Goal: Complete application form

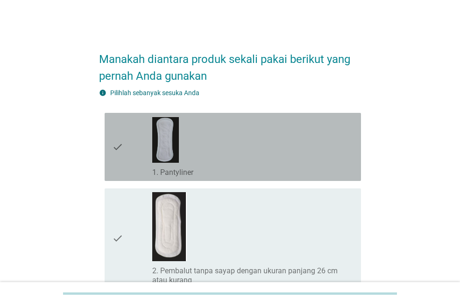
click at [204, 150] on div "check_box_outline_blank 1. Pantyliner" at bounding box center [252, 147] width 201 height 61
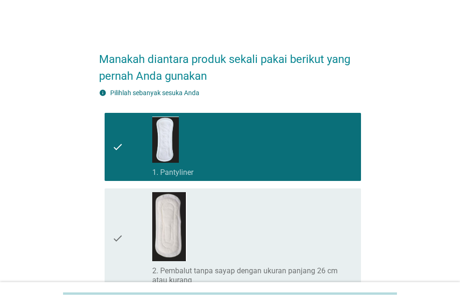
click at [222, 220] on div "check_box_outline_blank 2. Pembalut tanpa sayap dengan ukuran panjang 26 cm ata…" at bounding box center [252, 238] width 201 height 93
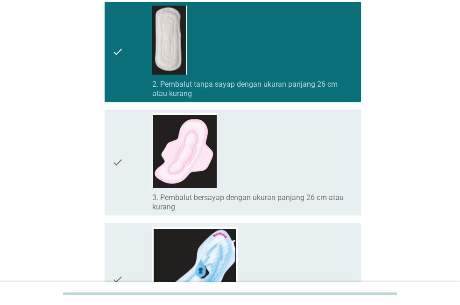
scroll to position [234, 0]
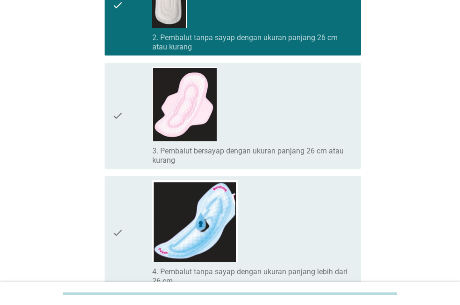
click at [266, 125] on div "check_box_outline_blank 3. Pembalut bersayap dengan ukuran panjang 26 cm atau k…" at bounding box center [252, 116] width 201 height 99
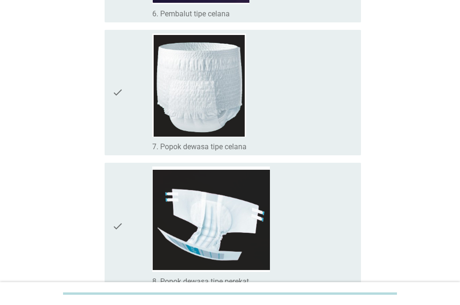
scroll to position [841, 0]
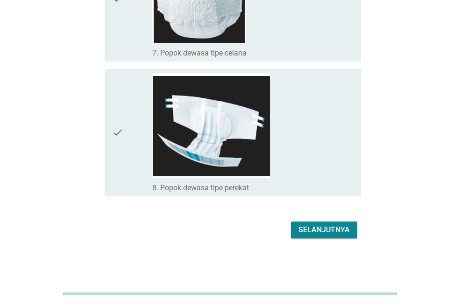
click at [332, 232] on div "Selanjutnya" at bounding box center [323, 230] width 51 height 11
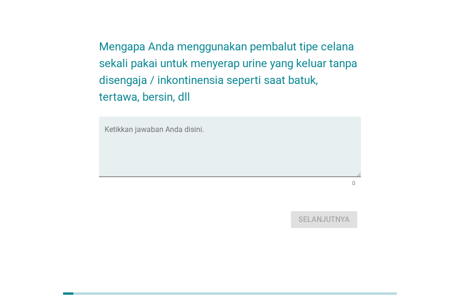
scroll to position [0, 0]
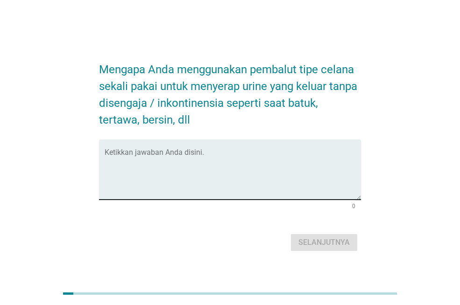
click at [228, 164] on textarea "Ketikkan jawaban Anda disini." at bounding box center [233, 175] width 256 height 49
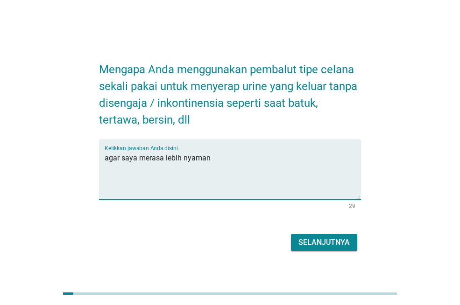
type textarea "agar saya merasa lebih nyaman"
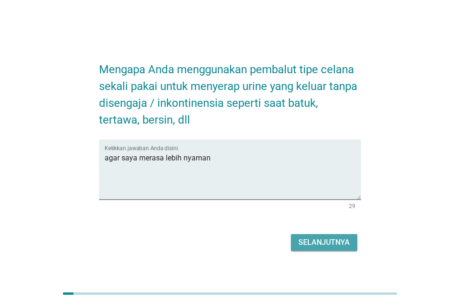
click at [301, 244] on div "Selanjutnya" at bounding box center [323, 242] width 51 height 11
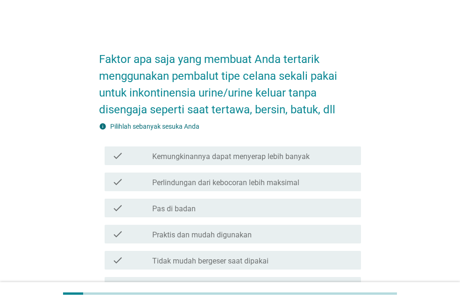
click at [218, 156] on label "Kemungkinannya dapat menyerap lebih banyak" at bounding box center [230, 156] width 157 height 9
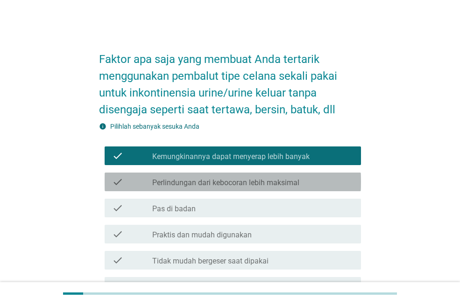
click at [218, 182] on label "Perlindungan dari kebocoran lebih maksimal" at bounding box center [225, 182] width 147 height 9
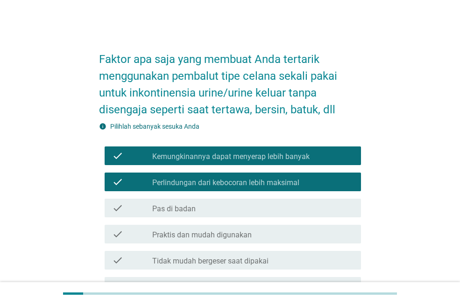
click at [231, 234] on label "Praktis dan mudah digunakan" at bounding box center [201, 235] width 99 height 9
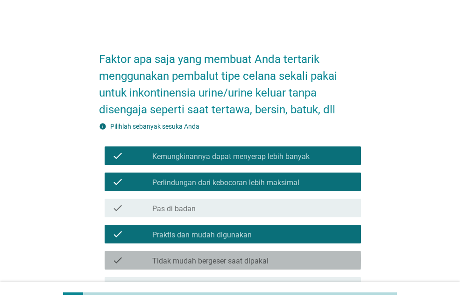
click at [237, 261] on label "Tidak mudah bergeser saat dipakai" at bounding box center [210, 261] width 116 height 9
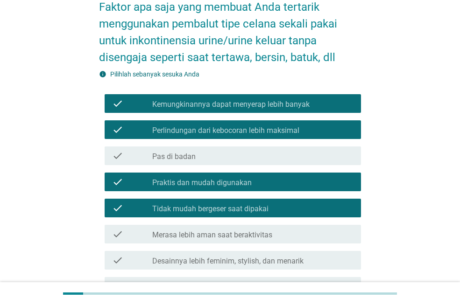
scroll to position [140, 0]
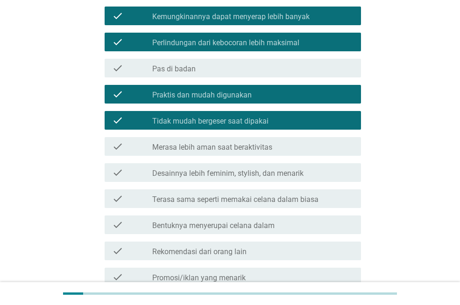
click at [271, 196] on label "Terasa sama seperti memakai celana dalam biasa" at bounding box center [235, 199] width 166 height 9
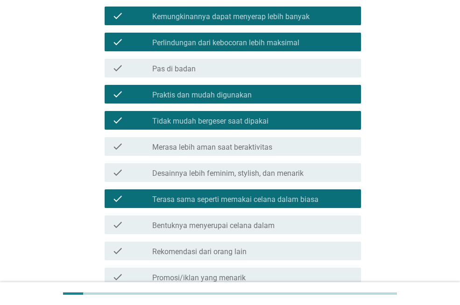
click at [270, 222] on label "Bentuknya menyerupai celana dalam" at bounding box center [213, 225] width 122 height 9
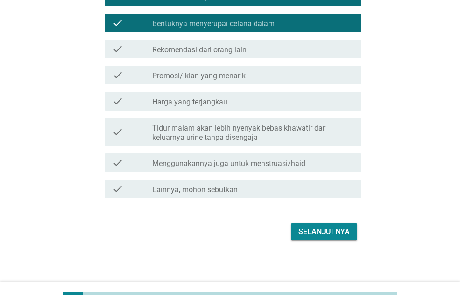
scroll to position [344, 0]
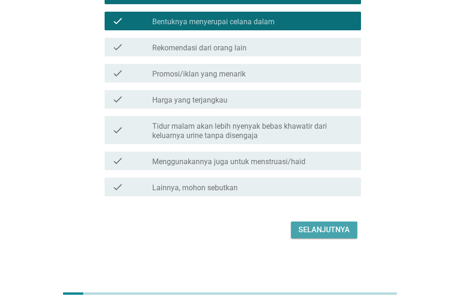
click at [309, 232] on div "Selanjutnya" at bounding box center [323, 230] width 51 height 11
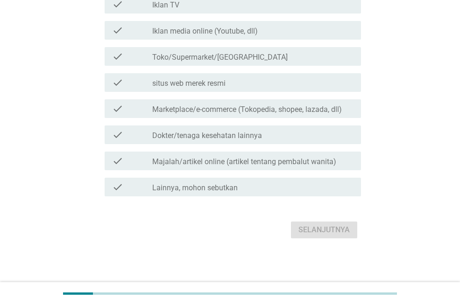
scroll to position [0, 0]
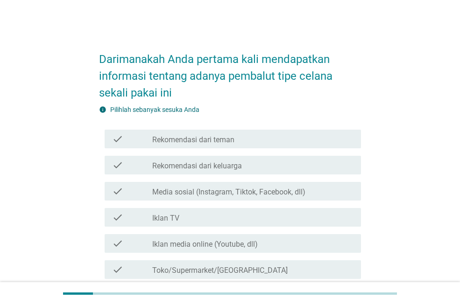
click at [191, 266] on label "Toko/Supermarket/[GEOGRAPHIC_DATA]" at bounding box center [219, 270] width 135 height 9
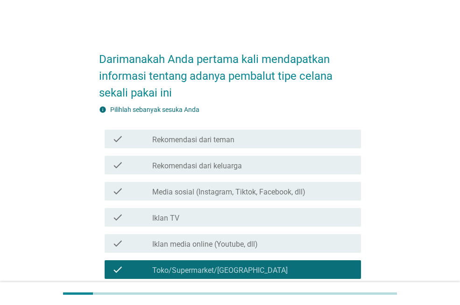
click at [199, 220] on div "check_box_outline_blank Iklan TV" at bounding box center [252, 217] width 201 height 11
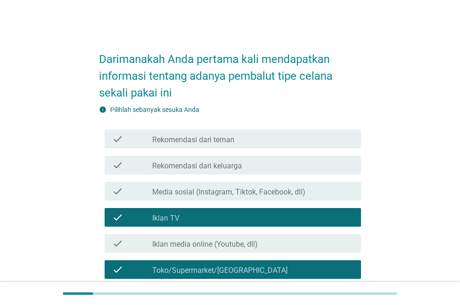
scroll to position [187, 0]
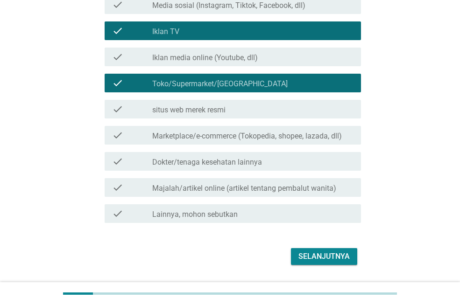
click at [315, 259] on div "Selanjutnya" at bounding box center [323, 256] width 51 height 11
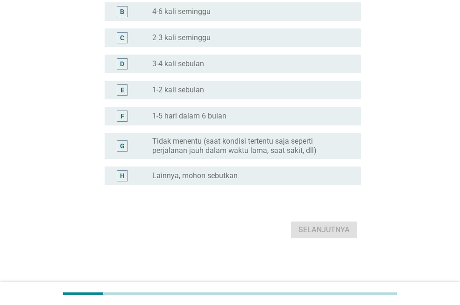
scroll to position [0, 0]
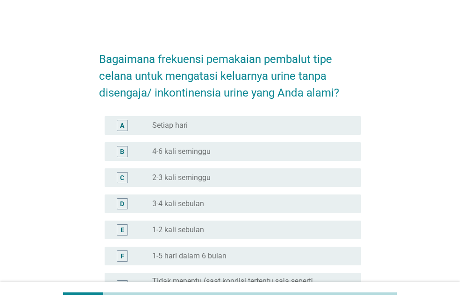
click at [210, 204] on div "radio_button_unchecked 3-4 kali sebulan" at bounding box center [249, 203] width 194 height 9
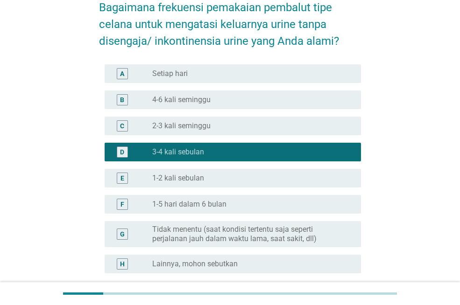
scroll to position [93, 0]
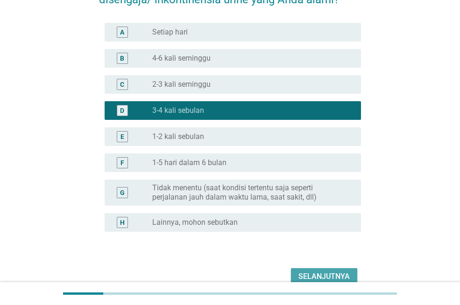
click at [319, 276] on div "Selanjutnya" at bounding box center [323, 276] width 51 height 11
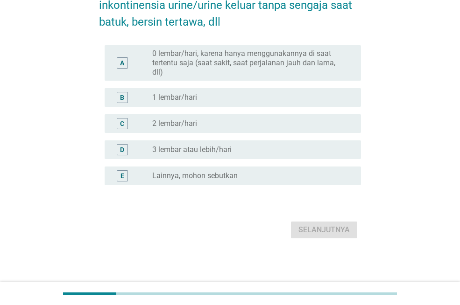
scroll to position [0, 0]
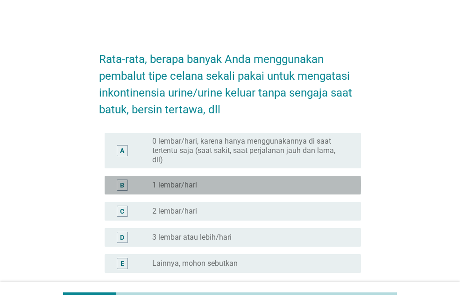
click at [200, 184] on div "radio_button_unchecked 1 lembar/hari" at bounding box center [249, 185] width 194 height 9
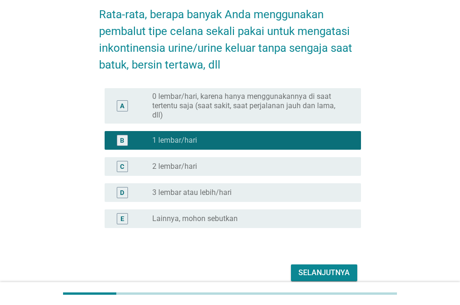
scroll to position [88, 0]
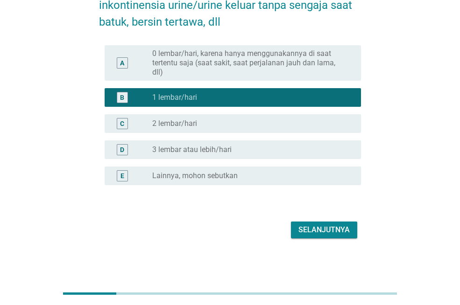
click at [331, 233] on div "Selanjutnya" at bounding box center [323, 230] width 51 height 11
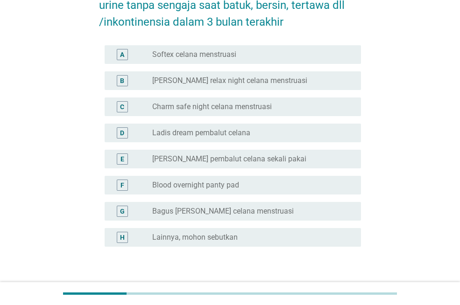
scroll to position [0, 0]
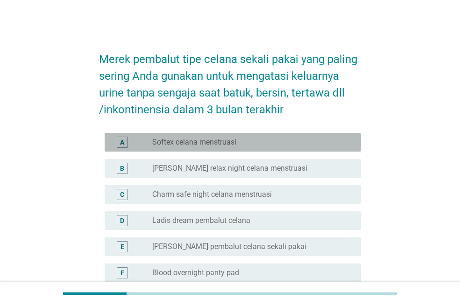
click at [210, 144] on label "Softex celana menstruasi" at bounding box center [194, 142] width 84 height 9
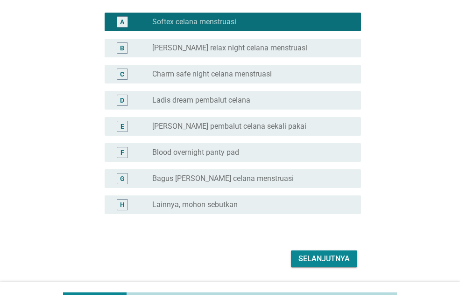
scroll to position [149, 0]
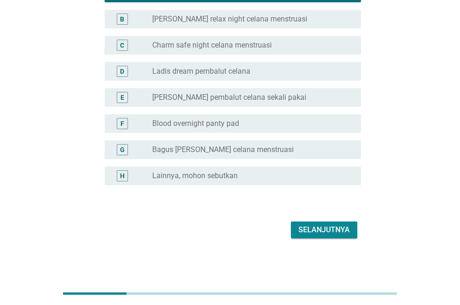
click at [304, 228] on div "Selanjutnya" at bounding box center [323, 230] width 51 height 11
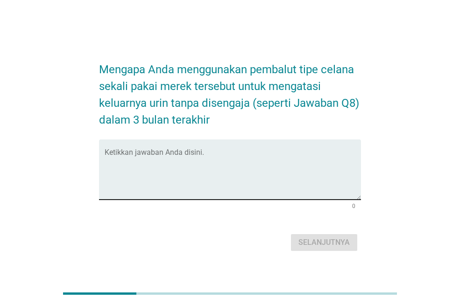
click at [205, 155] on textarea "Ketikkan jawaban Anda disini." at bounding box center [233, 175] width 256 height 49
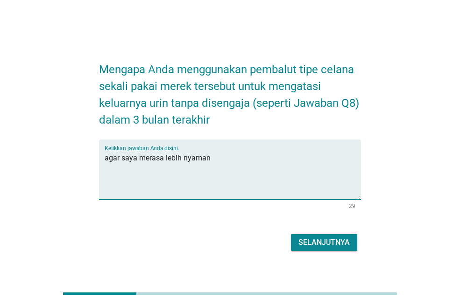
type textarea "agar saya merasa lebih nyaman"
click at [333, 242] on div "Selanjutnya" at bounding box center [323, 242] width 51 height 11
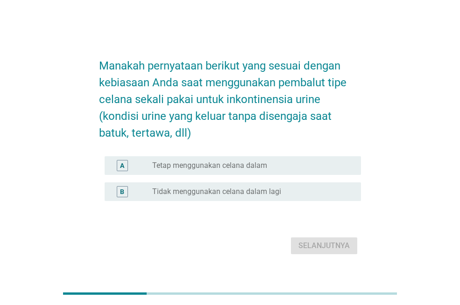
click at [223, 162] on label "Tetap menggunakan celana dalam" at bounding box center [209, 165] width 115 height 9
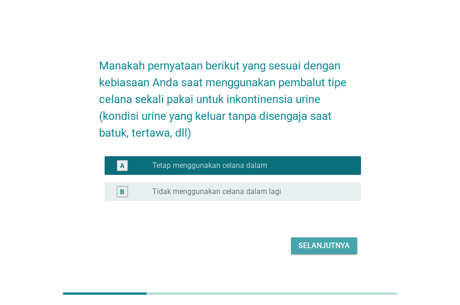
click at [312, 245] on div "Selanjutnya" at bounding box center [323, 246] width 51 height 11
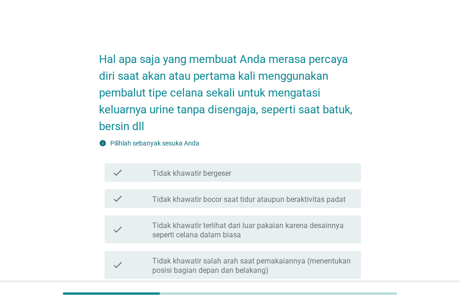
click at [241, 237] on label "Tidak khawatir terlihat dari luar pakaian karena desainnya seperti celana dalam…" at bounding box center [252, 230] width 201 height 19
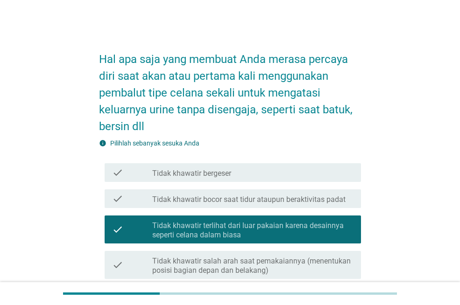
scroll to position [140, 0]
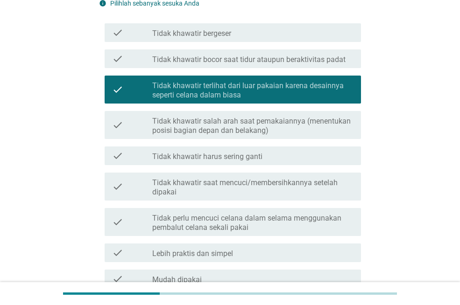
click at [260, 251] on div "check_box_outline_blank Lebih praktis dan simpel" at bounding box center [252, 253] width 201 height 11
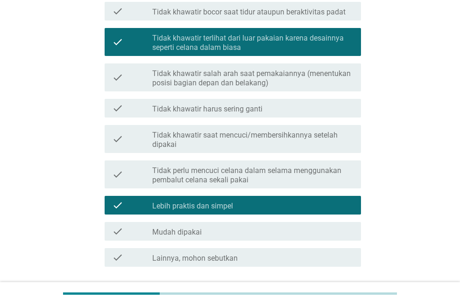
scroll to position [258, 0]
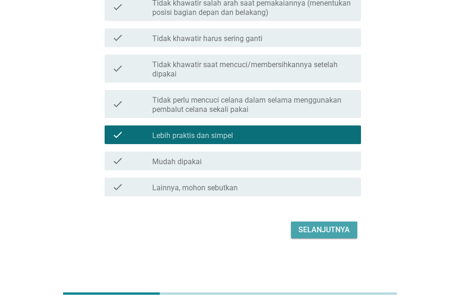
click at [327, 233] on div "Selanjutnya" at bounding box center [323, 230] width 51 height 11
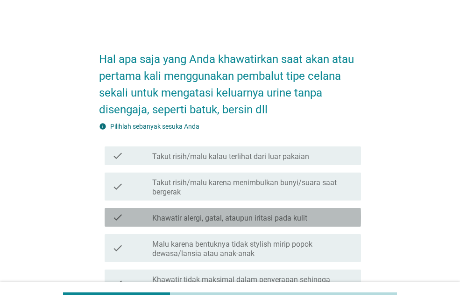
click at [248, 216] on label "Khawatir alergi, gatal, ataupun iritasi pada kulit" at bounding box center [229, 218] width 155 height 9
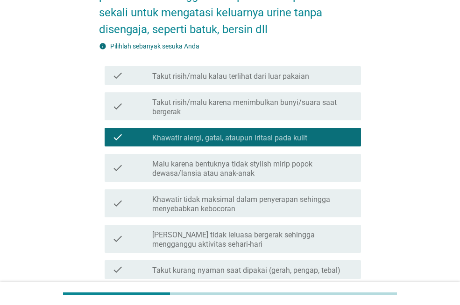
scroll to position [93, 0]
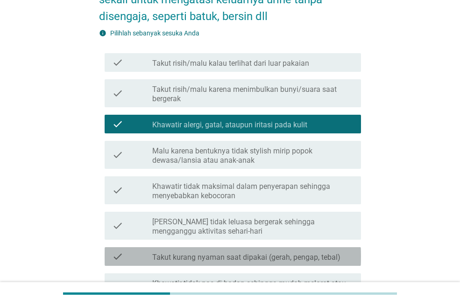
click at [241, 255] on label "Takut kurang nyaman saat dipakai (gerah, pengap, tebal)" at bounding box center [246, 257] width 188 height 9
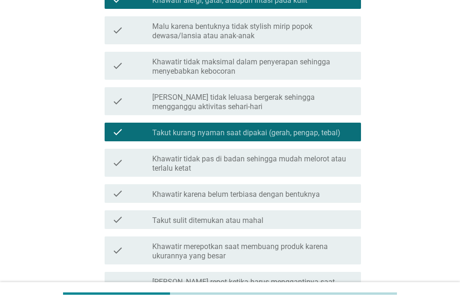
scroll to position [234, 0]
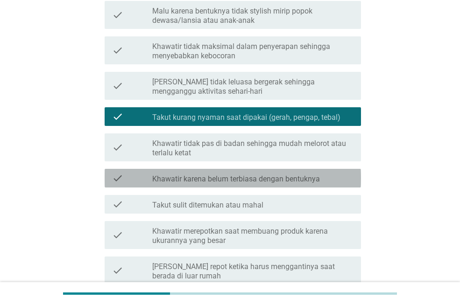
click at [279, 181] on label "Khawatir karena belum terbiasa dengan bentuknya" at bounding box center [236, 179] width 168 height 9
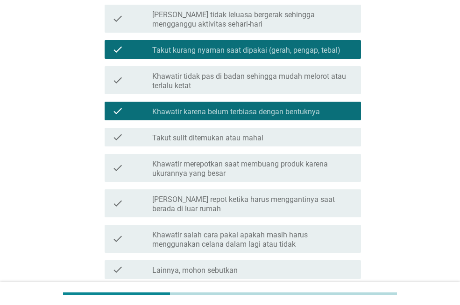
scroll to position [374, 0]
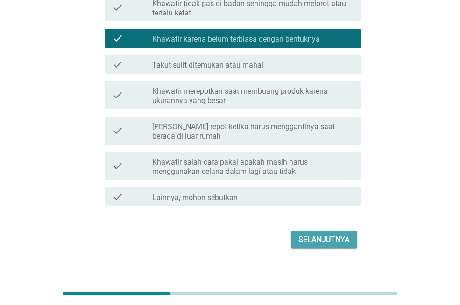
click at [329, 241] on div "Selanjutnya" at bounding box center [323, 239] width 51 height 11
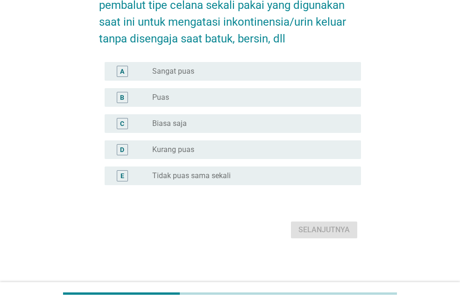
scroll to position [0, 0]
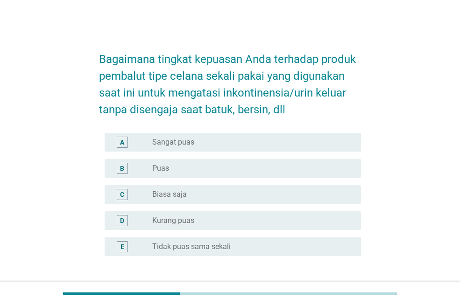
click at [197, 164] on div "radio_button_unchecked Puas" at bounding box center [249, 168] width 194 height 9
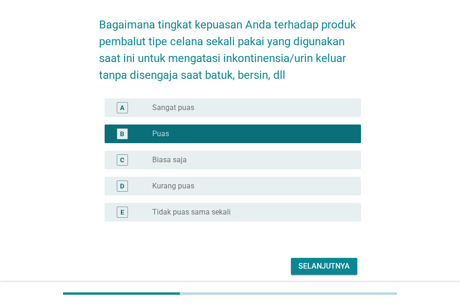
scroll to position [71, 0]
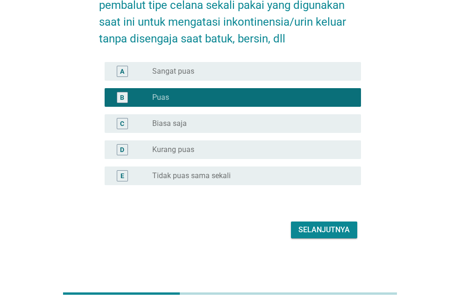
click at [321, 228] on div "Selanjutnya" at bounding box center [323, 230] width 51 height 11
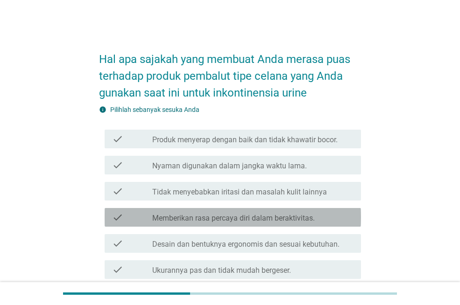
click at [252, 219] on label "Memberikan rasa percaya diri dalam beraktivitas." at bounding box center [233, 218] width 163 height 9
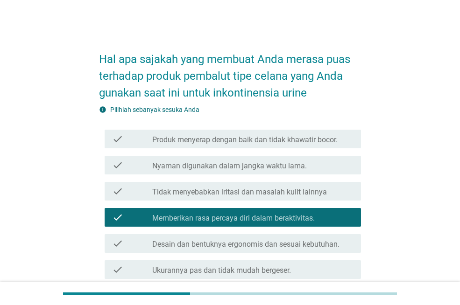
click at [248, 167] on label "Nyaman digunakan dalam jangka waktu lama." at bounding box center [229, 166] width 155 height 9
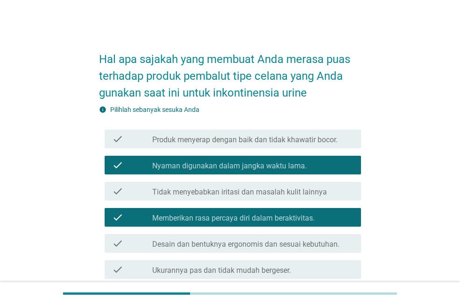
click at [263, 140] on label "Produk menyerap dengan baik dan tidak khawatir bocor." at bounding box center [244, 139] width 185 height 9
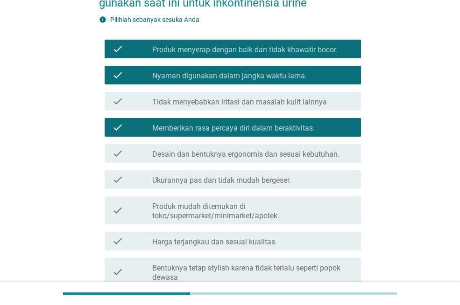
scroll to position [140, 0]
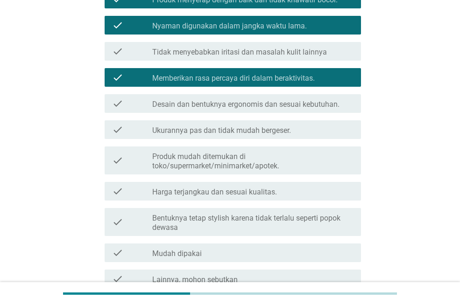
click at [283, 253] on div "check_box_outline_blank Mudah dipakai" at bounding box center [252, 253] width 201 height 11
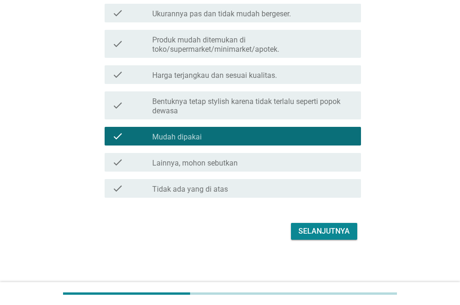
scroll to position [258, 0]
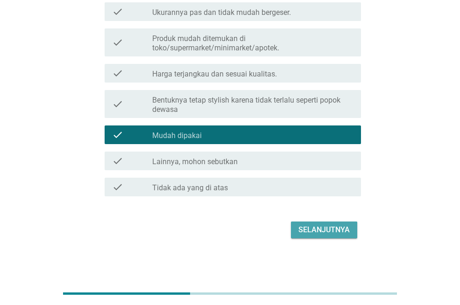
click at [316, 238] on button "Selanjutnya" at bounding box center [324, 230] width 66 height 17
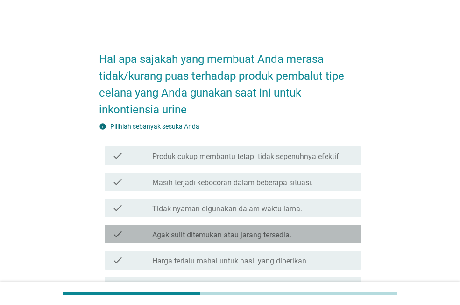
click at [261, 231] on label "Agak sulit ditemukan atau jarang tersedia." at bounding box center [221, 235] width 139 height 9
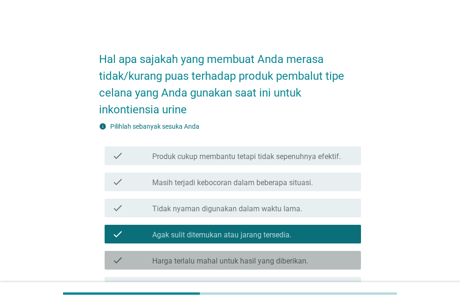
click at [263, 259] on label "Harga terlalu mahal untuk hasil yang diberikan." at bounding box center [230, 261] width 156 height 9
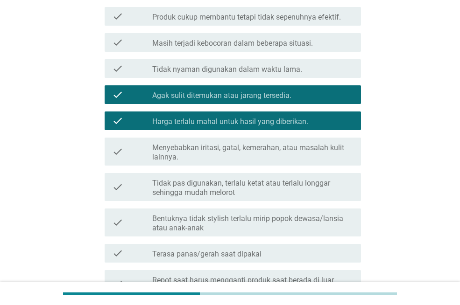
scroll to position [140, 0]
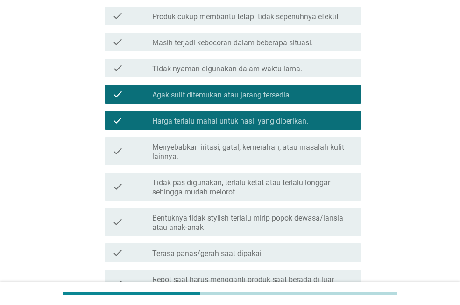
click at [264, 251] on div "check_box_outline_blank Terasa panas/gerah saat dipakai" at bounding box center [252, 253] width 201 height 11
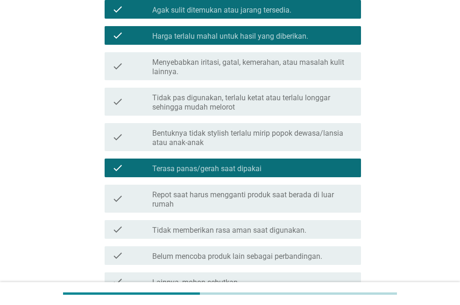
scroll to position [234, 0]
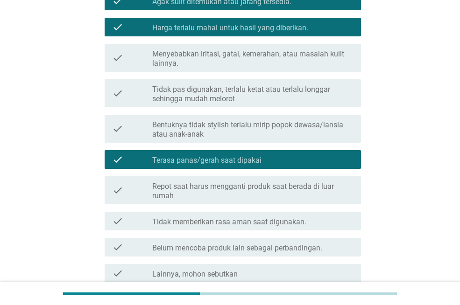
click at [273, 192] on label "Repot saat harus mengganti produk saat berada di luar rumah" at bounding box center [252, 191] width 201 height 19
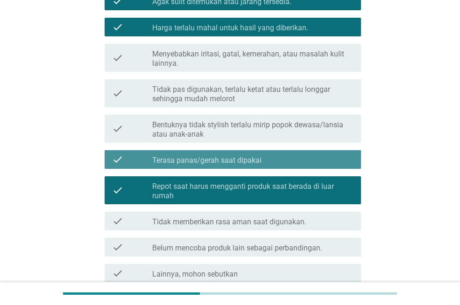
click at [277, 163] on div "check_box_outline_blank Terasa panas/gerah saat dipakai" at bounding box center [252, 159] width 201 height 11
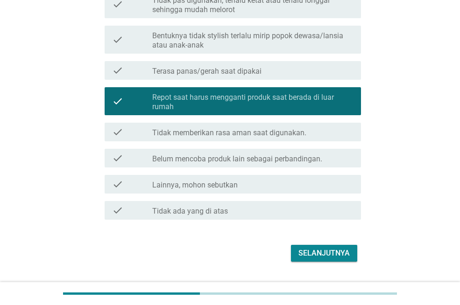
scroll to position [327, 0]
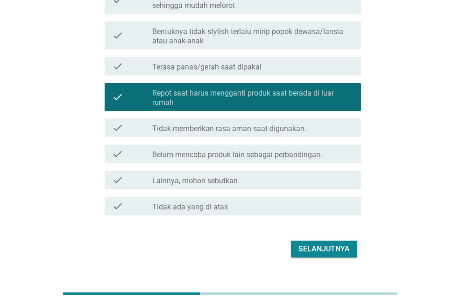
click at [304, 247] on div "Selanjutnya" at bounding box center [323, 249] width 51 height 11
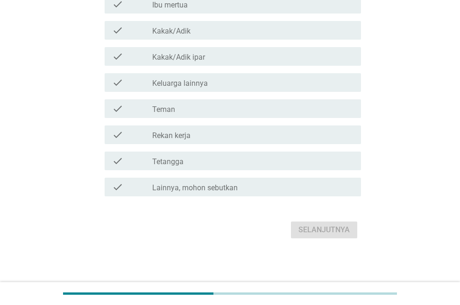
scroll to position [0, 0]
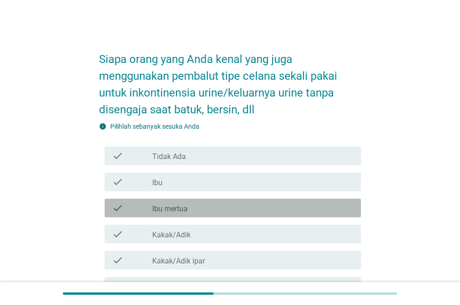
click at [205, 208] on div "check_box_outline_blank Ibu mertua" at bounding box center [252, 208] width 201 height 11
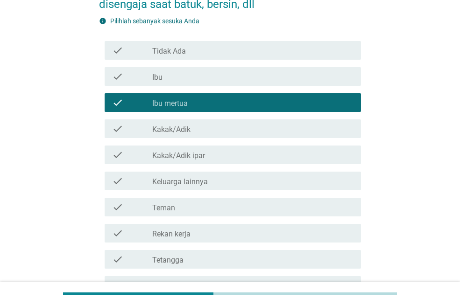
scroll to position [187, 0]
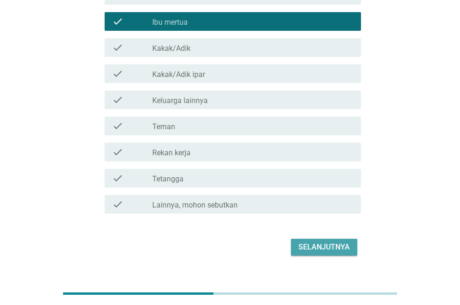
click at [312, 243] on div "Selanjutnya" at bounding box center [323, 247] width 51 height 11
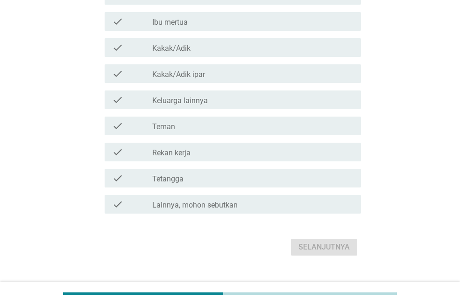
scroll to position [0, 0]
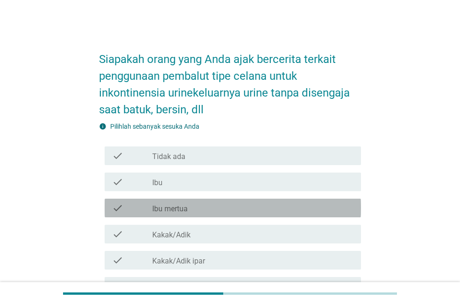
click at [260, 204] on div "check_box_outline_blank Ibu mertua" at bounding box center [252, 208] width 201 height 11
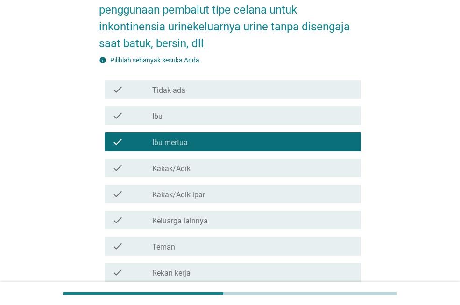
scroll to position [187, 0]
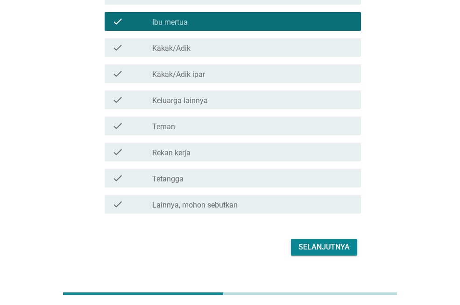
click at [316, 250] on div "Selanjutnya" at bounding box center [323, 247] width 51 height 11
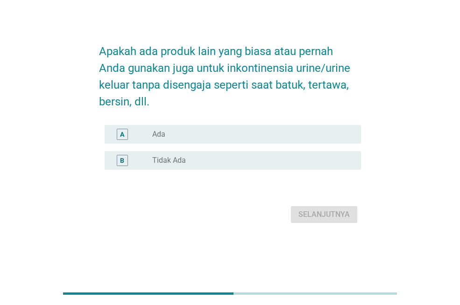
scroll to position [0, 0]
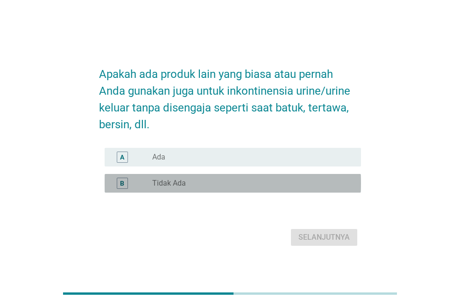
click at [189, 185] on div "radio_button_unchecked Tidak Ada" at bounding box center [249, 183] width 194 height 9
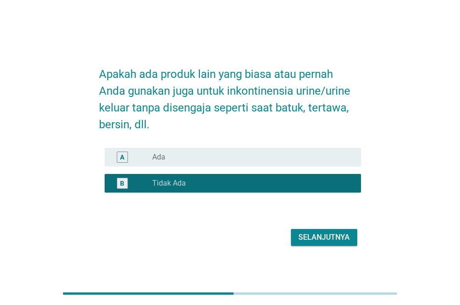
click at [244, 161] on div "radio_button_unchecked Ada" at bounding box center [249, 157] width 194 height 9
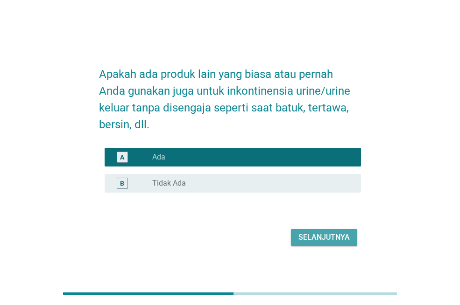
click at [326, 237] on div "Selanjutnya" at bounding box center [323, 237] width 51 height 11
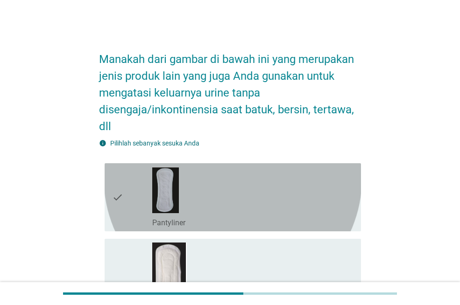
click at [254, 217] on div "check_box_outline_blank Pantyliner" at bounding box center [252, 222] width 201 height 11
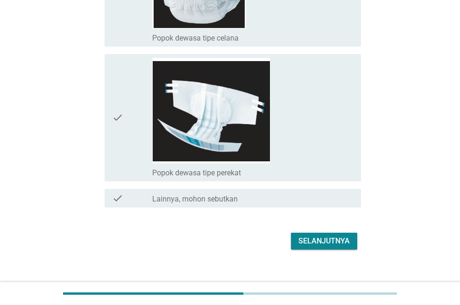
scroll to position [780, 0]
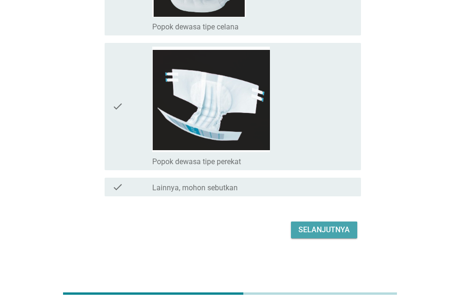
click at [322, 234] on div "Selanjutnya" at bounding box center [323, 230] width 51 height 11
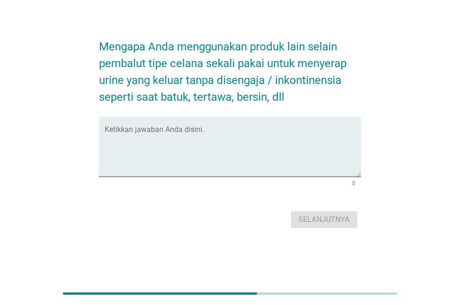
scroll to position [0, 0]
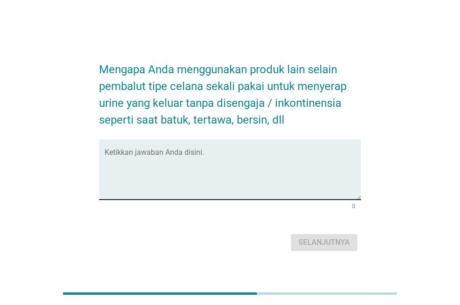
click at [157, 163] on textarea "Ketikkan jawaban Anda disini." at bounding box center [233, 175] width 256 height 49
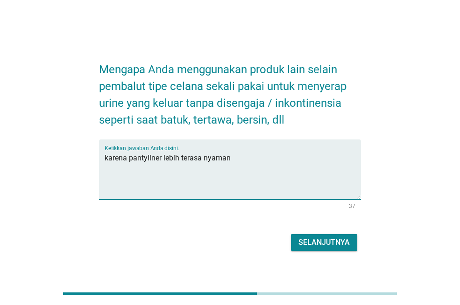
type textarea "karena pantyliner lebih terasa nyaman"
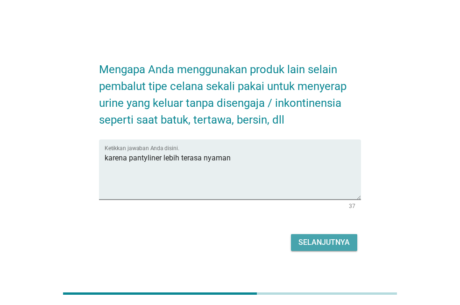
click at [319, 238] on div "Selanjutnya" at bounding box center [323, 242] width 51 height 11
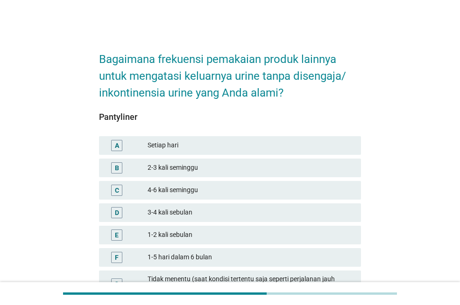
click at [185, 205] on div "D 3-4 kali sebulan" at bounding box center [230, 213] width 262 height 19
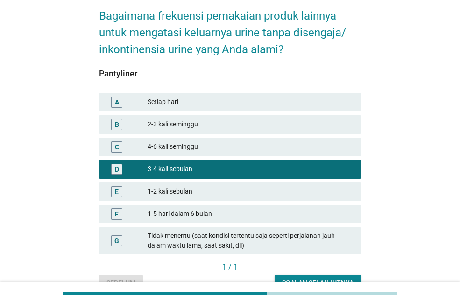
scroll to position [94, 0]
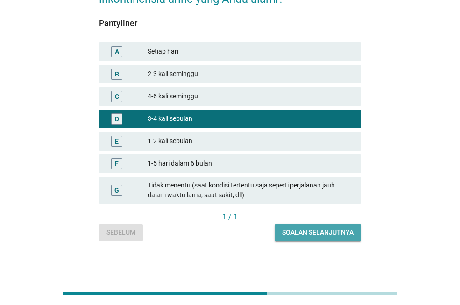
click at [333, 235] on div "Soalan selanjutnya" at bounding box center [317, 233] width 71 height 10
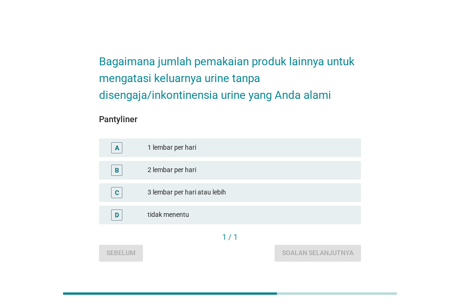
click at [207, 165] on div "2 lembar per hari" at bounding box center [251, 170] width 206 height 11
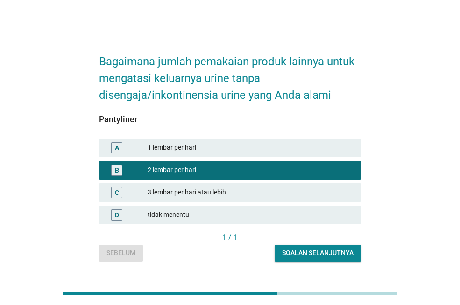
click at [333, 253] on div "Soalan selanjutnya" at bounding box center [317, 253] width 71 height 10
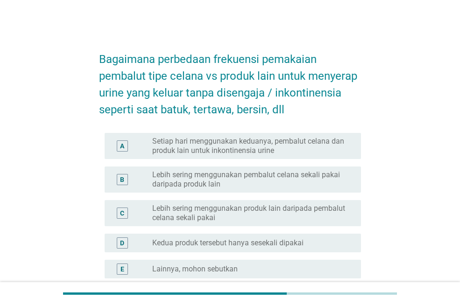
click at [306, 241] on div "radio_button_unchecked Kedua produk tersebut hanya sesekali dipakai" at bounding box center [249, 243] width 194 height 9
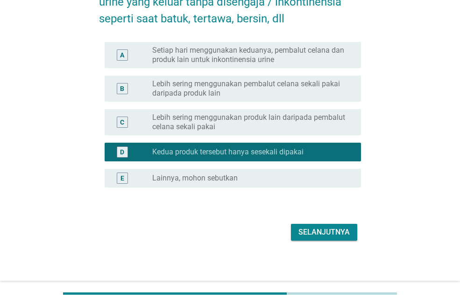
scroll to position [93, 0]
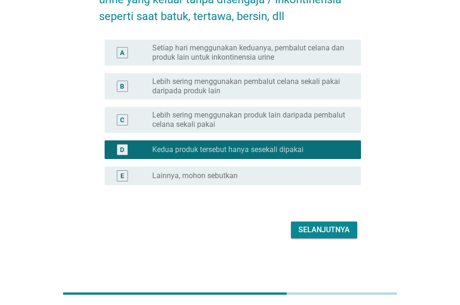
click at [325, 234] on div "Selanjutnya" at bounding box center [323, 230] width 51 height 11
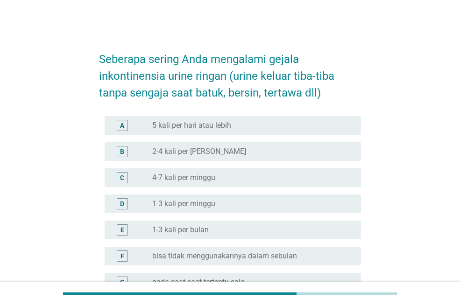
click at [267, 226] on div "radio_button_unchecked 1-3 kali per bulan" at bounding box center [249, 230] width 194 height 9
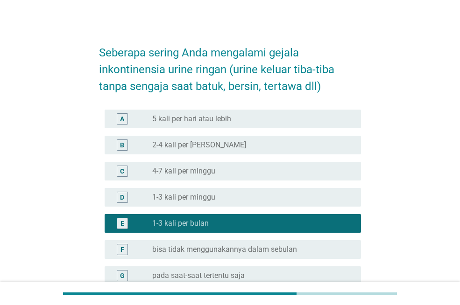
scroll to position [133, 0]
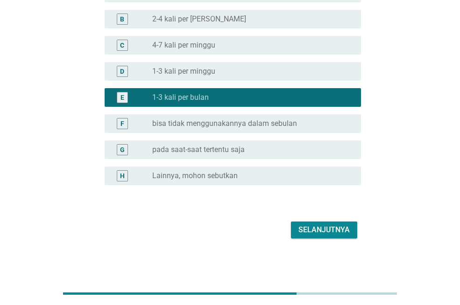
click at [265, 149] on div "radio_button_unchecked pada saat-saat tertentu saja" at bounding box center [249, 149] width 194 height 9
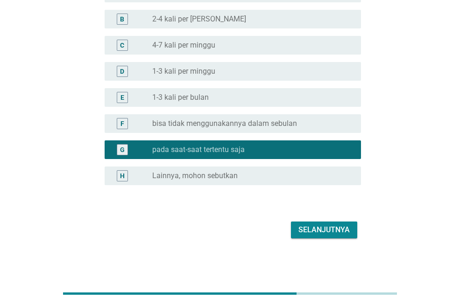
click at [319, 229] on div "Selanjutnya" at bounding box center [323, 230] width 51 height 11
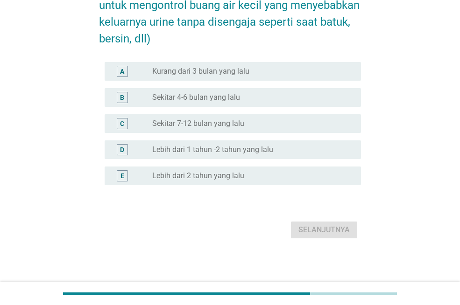
scroll to position [0, 0]
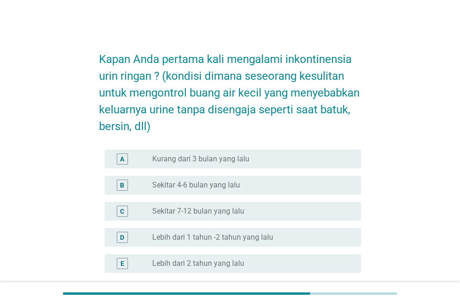
click at [244, 261] on div "radio_button_unchecked Lebih dari 2 tahun yang lalu" at bounding box center [249, 263] width 194 height 9
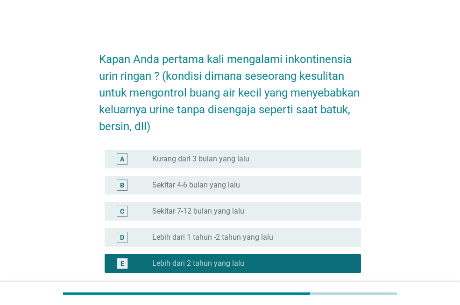
click at [261, 235] on label "Lebih dari 1 tahun -2 tahun yang lalu" at bounding box center [212, 237] width 121 height 9
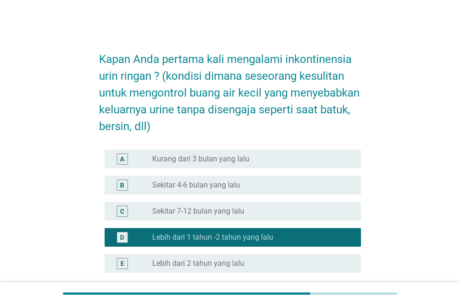
drag, startPoint x: 256, startPoint y: 181, endPoint x: 256, endPoint y: 186, distance: 5.6
click at [256, 181] on div "radio_button_unchecked Sekitar 4-6 bulan yang lalu" at bounding box center [249, 185] width 194 height 9
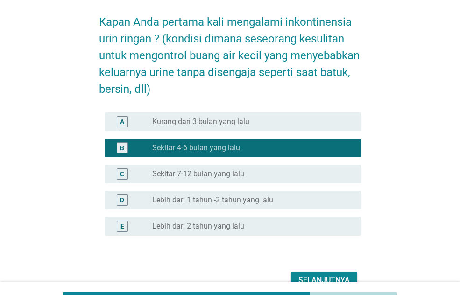
scroll to position [88, 0]
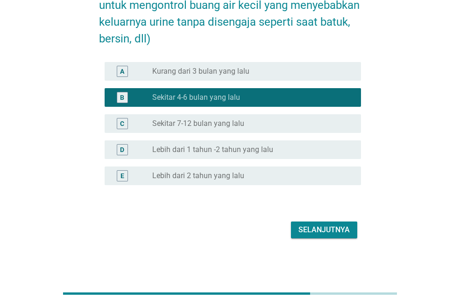
click at [327, 227] on div "Selanjutnya" at bounding box center [323, 230] width 51 height 11
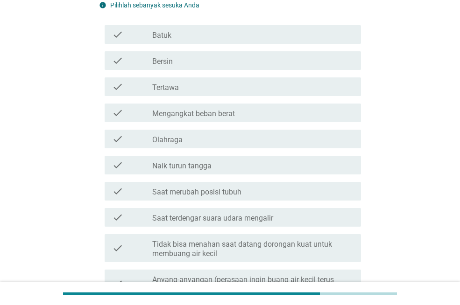
scroll to position [0, 0]
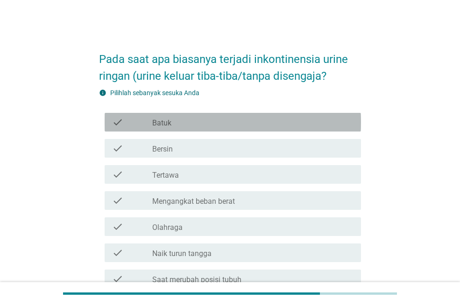
click at [227, 124] on div "check_box_outline_blank Batuk" at bounding box center [252, 122] width 201 height 11
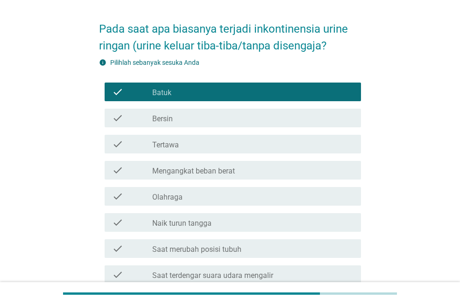
scroll to position [47, 0]
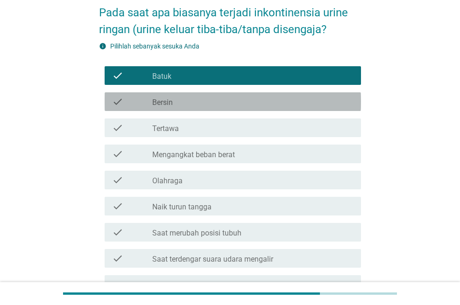
click at [200, 103] on div "check_box_outline_blank Bersin" at bounding box center [252, 101] width 201 height 11
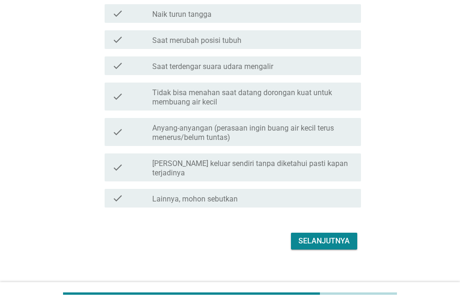
scroll to position [241, 0]
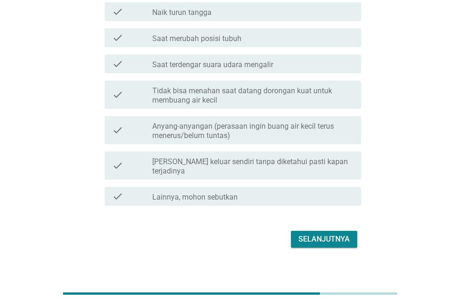
click at [324, 234] on div "Selanjutnya" at bounding box center [323, 239] width 51 height 11
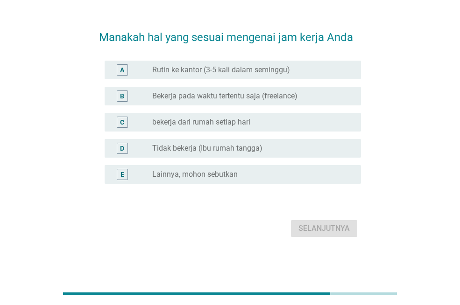
scroll to position [0, 0]
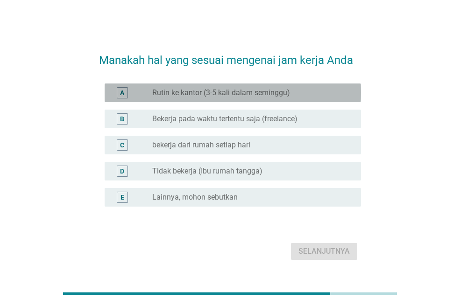
click at [174, 90] on label "Rutin ke kantor (3-5 kali dalam seminggu)" at bounding box center [221, 92] width 138 height 9
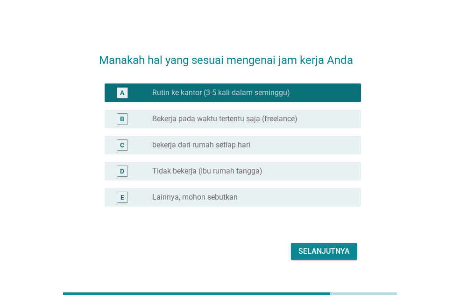
click at [332, 244] on button "Selanjutnya" at bounding box center [324, 251] width 66 height 17
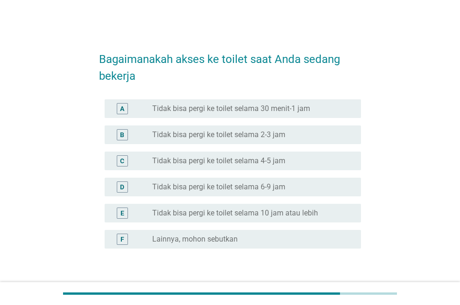
click at [177, 241] on label "Lainnya, mohon sebutkan" at bounding box center [194, 239] width 85 height 9
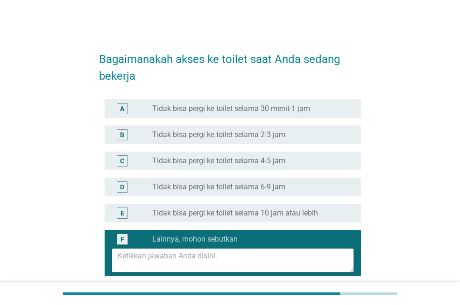
click at [175, 258] on textarea at bounding box center [236, 261] width 236 height 24
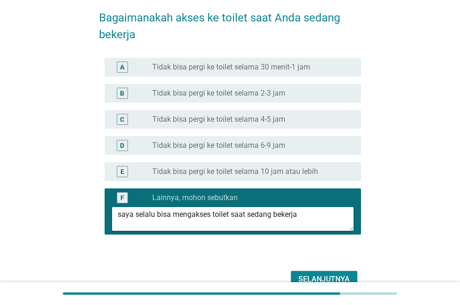
scroll to position [91, 0]
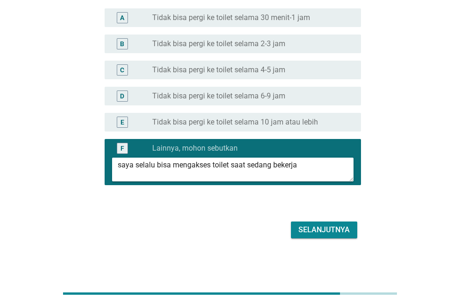
type textarea "saya selalu bisa mengakses toilet saat sedang bekerja"
click at [333, 226] on div "Selanjutnya" at bounding box center [323, 230] width 51 height 11
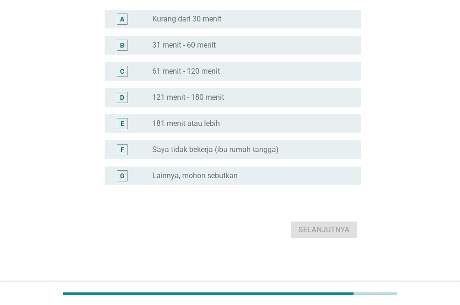
scroll to position [0, 0]
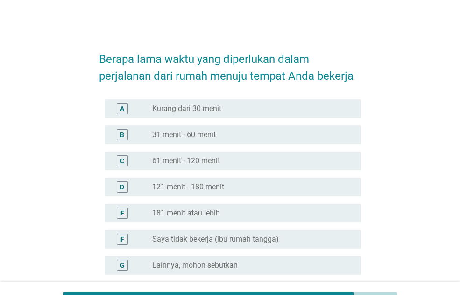
click at [227, 133] on div "radio_button_unchecked 31 menit - 60 menit" at bounding box center [249, 134] width 194 height 9
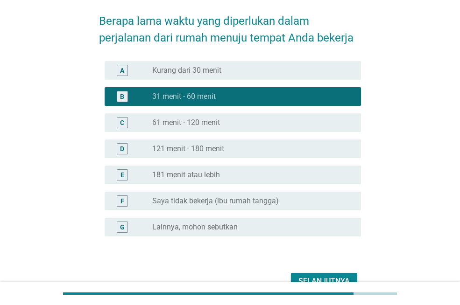
scroll to position [90, 0]
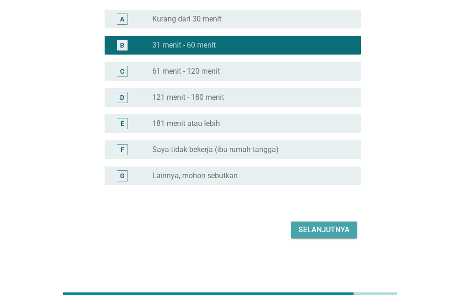
click at [319, 229] on div "Selanjutnya" at bounding box center [323, 230] width 51 height 11
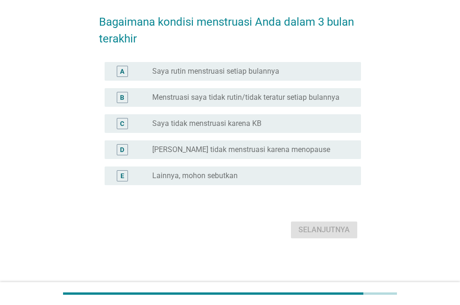
scroll to position [0, 0]
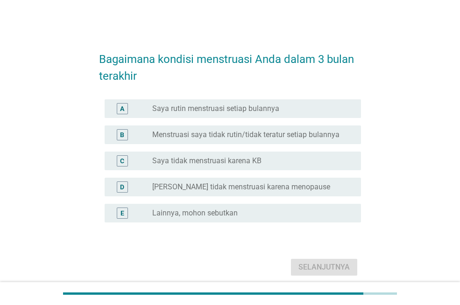
click at [223, 111] on label "Saya rutin menstruasi setiap bulannya" at bounding box center [215, 108] width 127 height 9
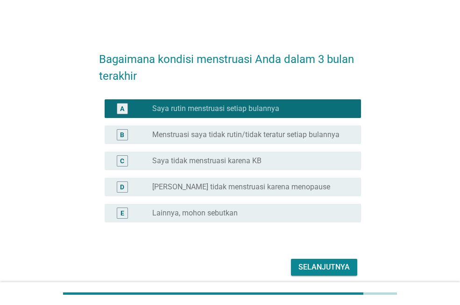
click at [322, 272] on div "Selanjutnya" at bounding box center [323, 267] width 51 height 11
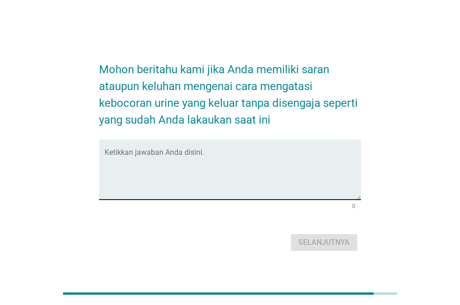
click at [155, 156] on textarea "Ketikkan jawaban Anda disini." at bounding box center [233, 175] width 256 height 49
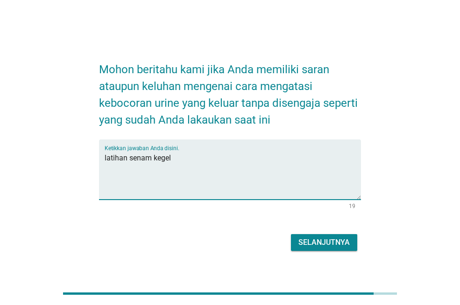
type textarea "latihan senam kegel"
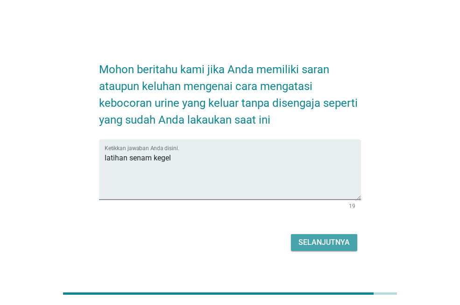
click at [302, 244] on div "Selanjutnya" at bounding box center [323, 242] width 51 height 11
